Goal: Information Seeking & Learning: Learn about a topic

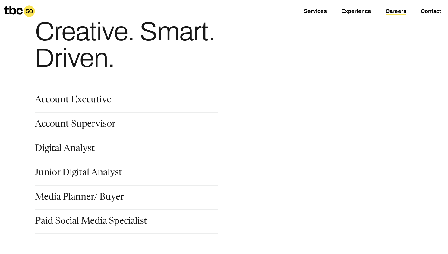
scroll to position [30, 0]
click at [61, 97] on link "Account Executive" at bounding box center [73, 101] width 76 height 10
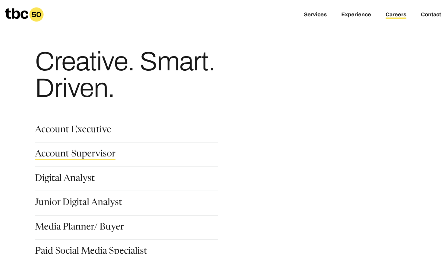
click at [68, 154] on link "Account Supervisor" at bounding box center [75, 155] width 81 height 10
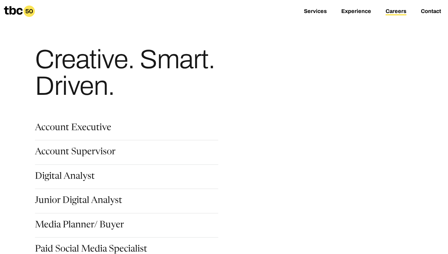
scroll to position [47, 0]
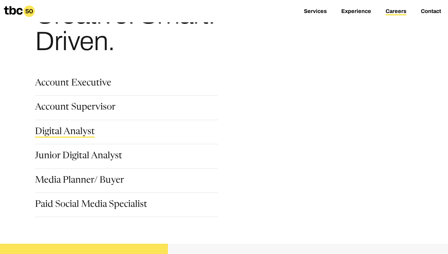
click at [74, 130] on link "Digital Analyst" at bounding box center [65, 132] width 60 height 10
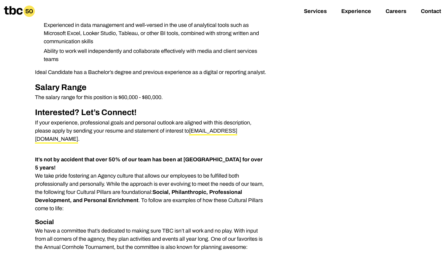
scroll to position [286, 0]
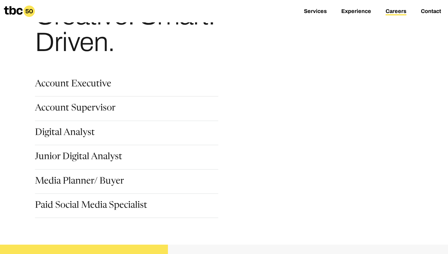
scroll to position [64, 0]
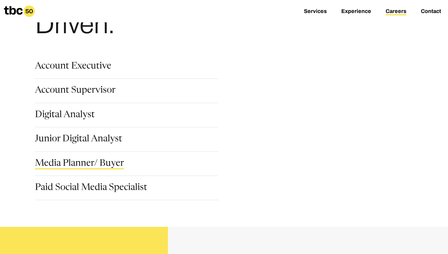
click at [81, 163] on link "Media Planner/ Buyer" at bounding box center [79, 164] width 89 height 10
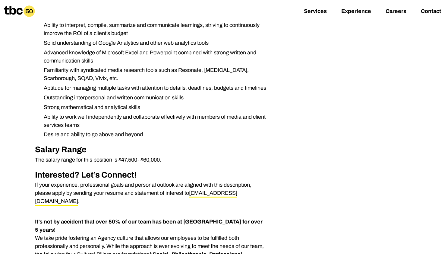
scroll to position [422, 0]
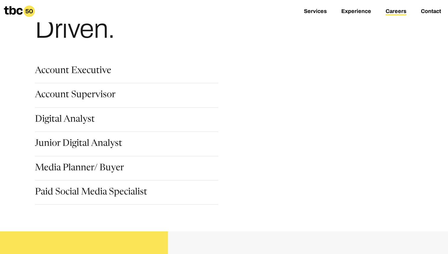
scroll to position [61, 0]
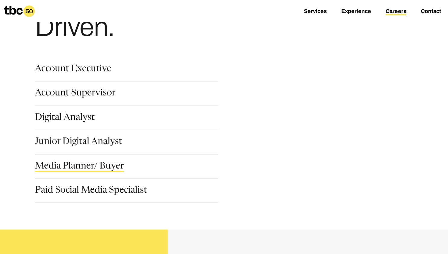
click at [82, 165] on link "Media Planner/ Buyer" at bounding box center [79, 167] width 89 height 10
